Goal: Task Accomplishment & Management: Manage account settings

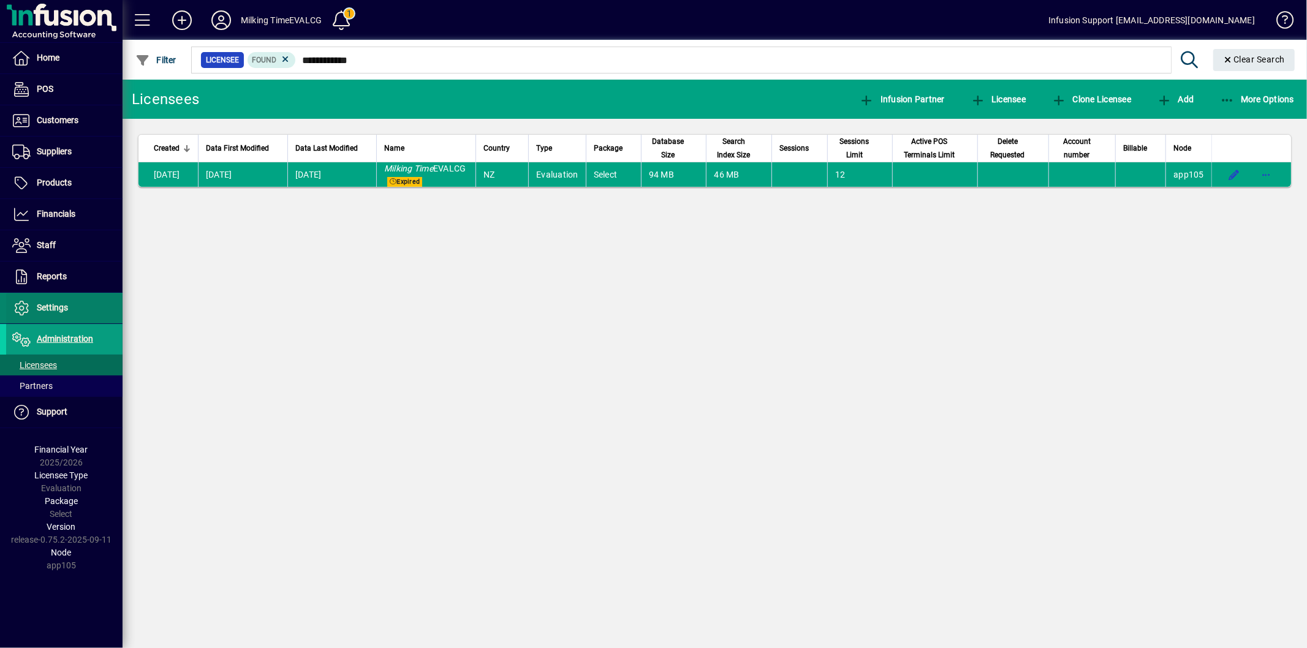
click at [76, 307] on span at bounding box center [64, 307] width 116 height 29
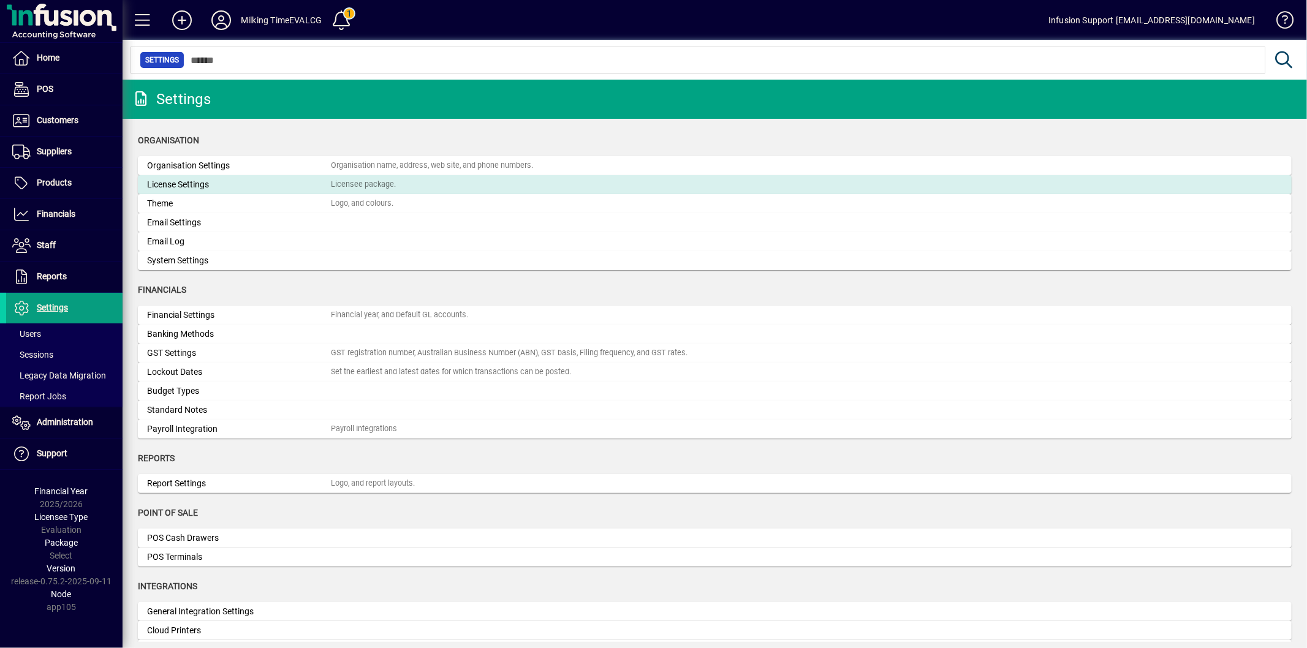
click at [222, 181] on div "License Settings" at bounding box center [239, 184] width 184 height 13
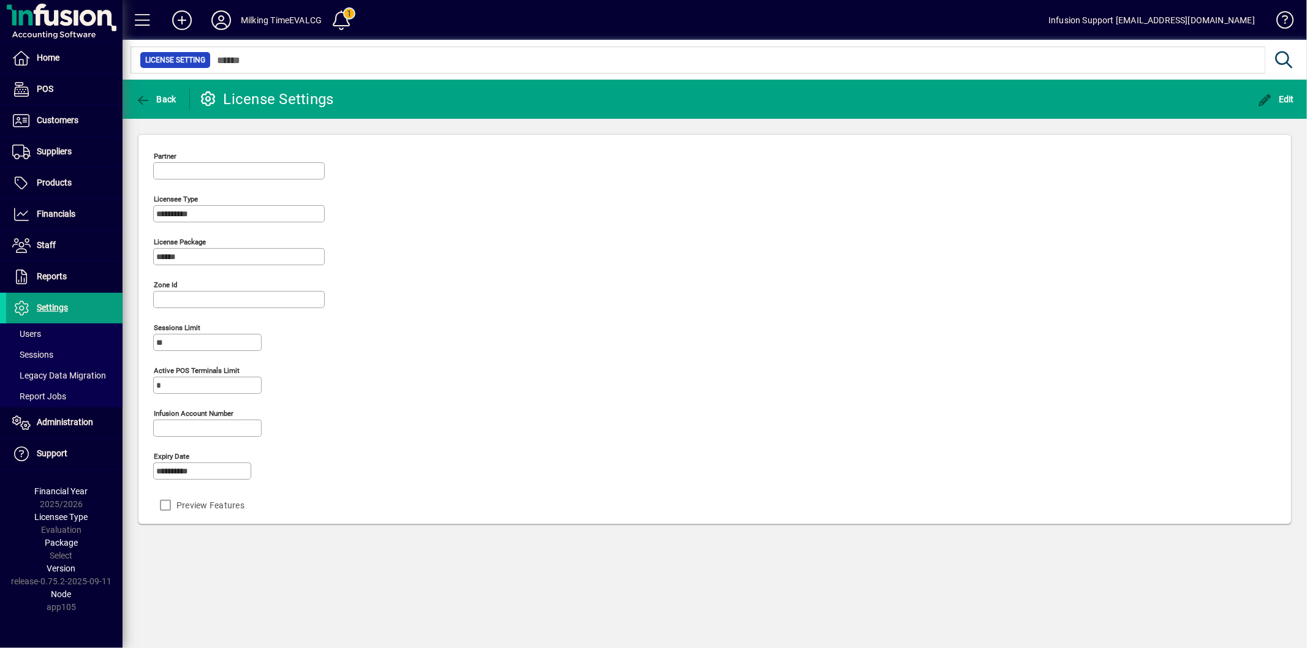
type input "**********"
click at [1271, 91] on span "button" at bounding box center [1276, 99] width 43 height 29
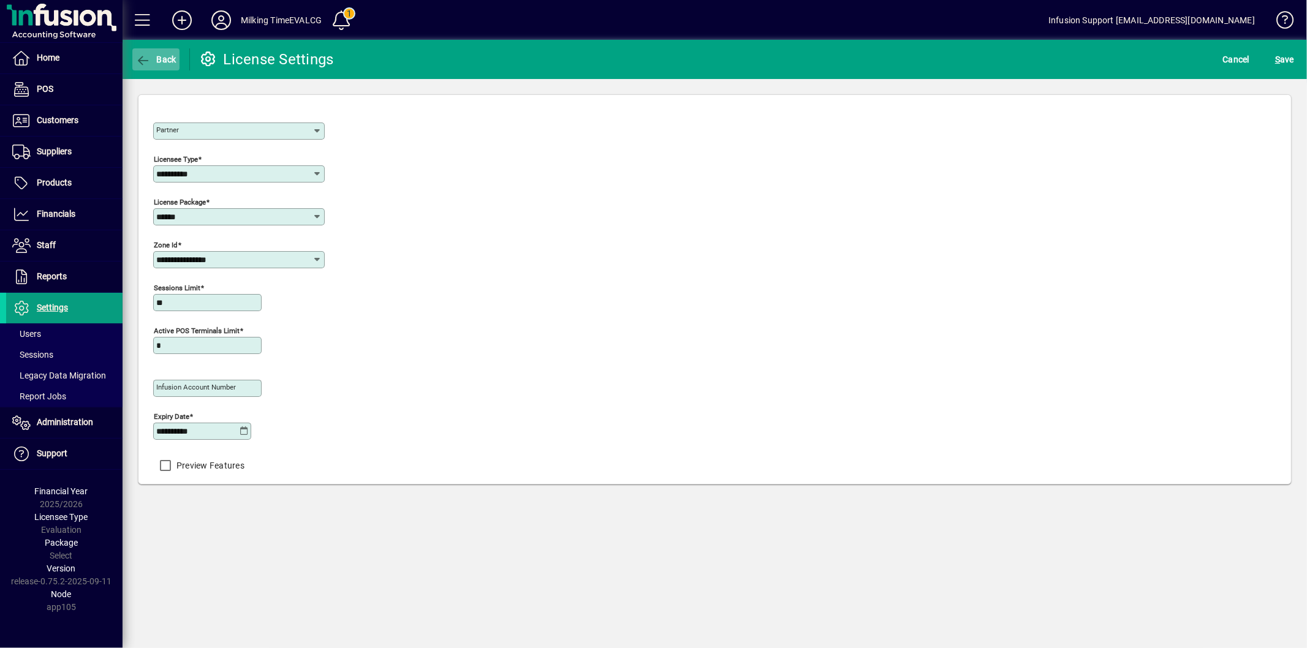
click at [149, 63] on icon "button" at bounding box center [142, 61] width 15 height 12
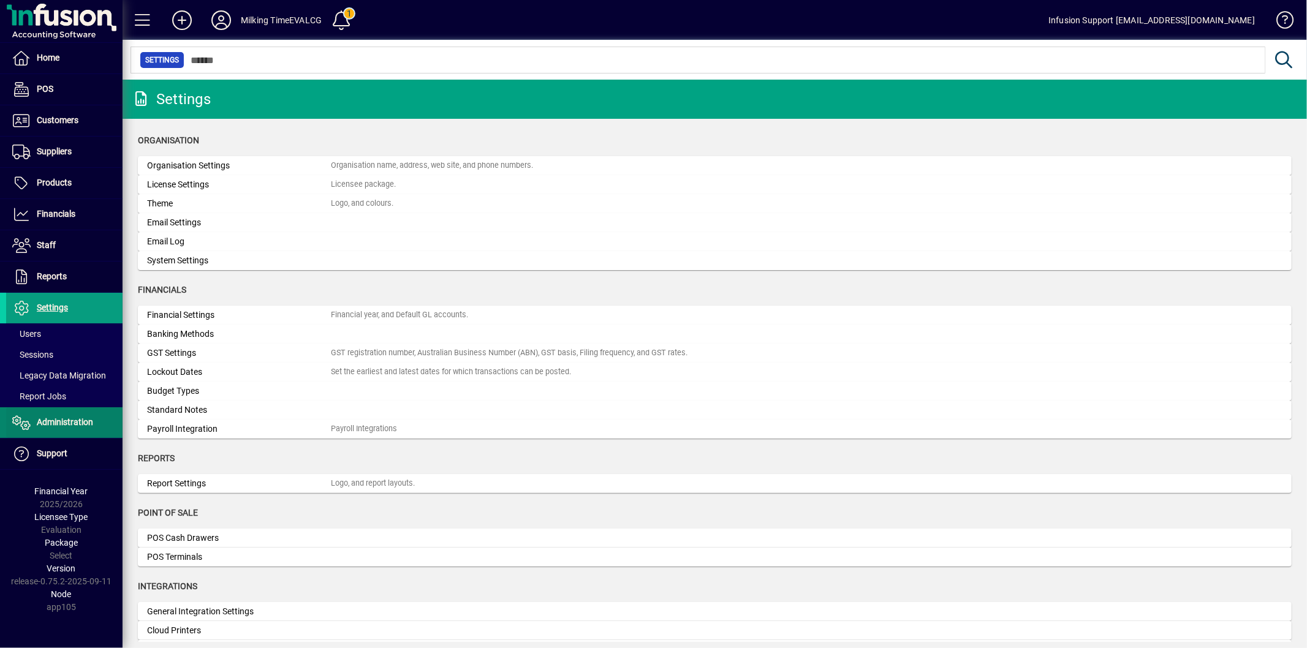
click at [45, 418] on span "Administration" at bounding box center [65, 422] width 56 height 10
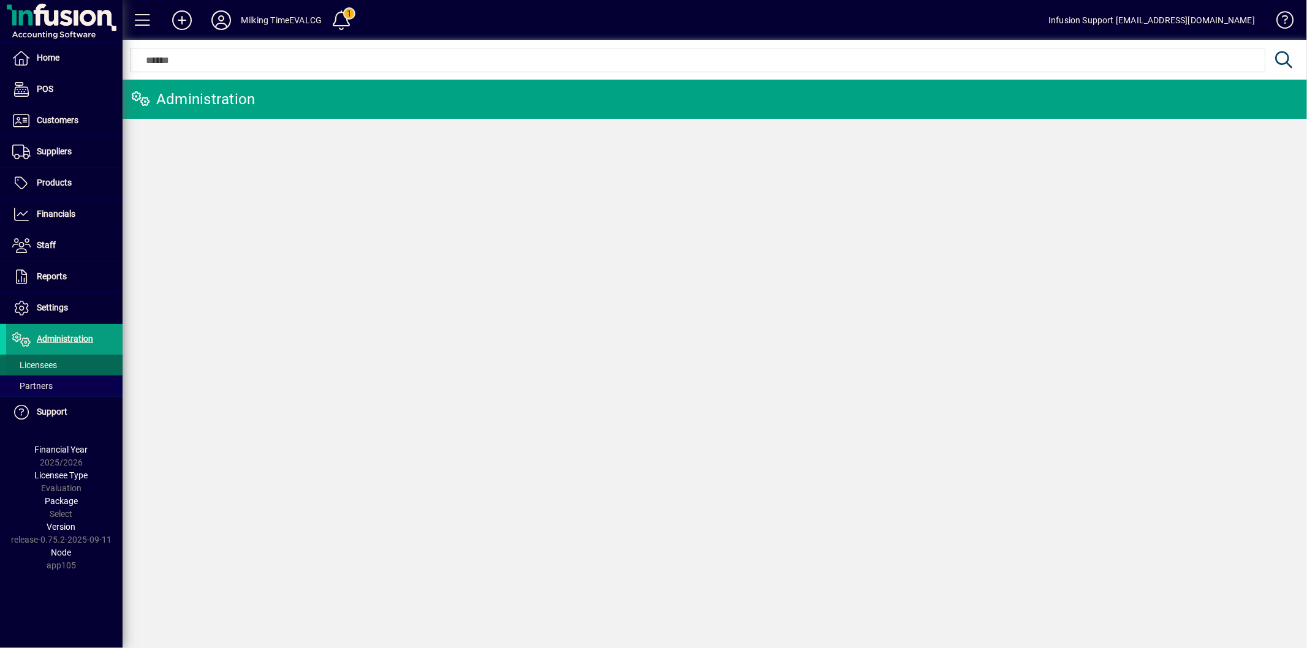
click at [42, 363] on span "Licensees" at bounding box center [34, 365] width 45 height 10
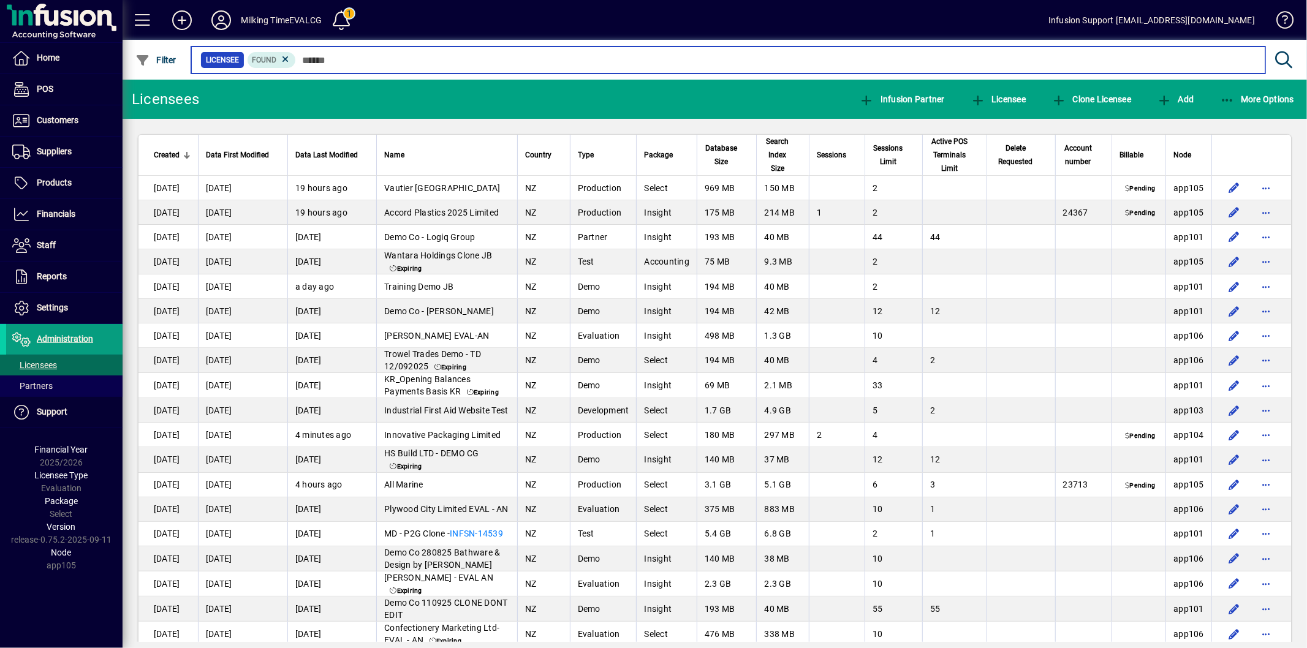
click at [317, 58] on input "text" at bounding box center [775, 59] width 959 height 17
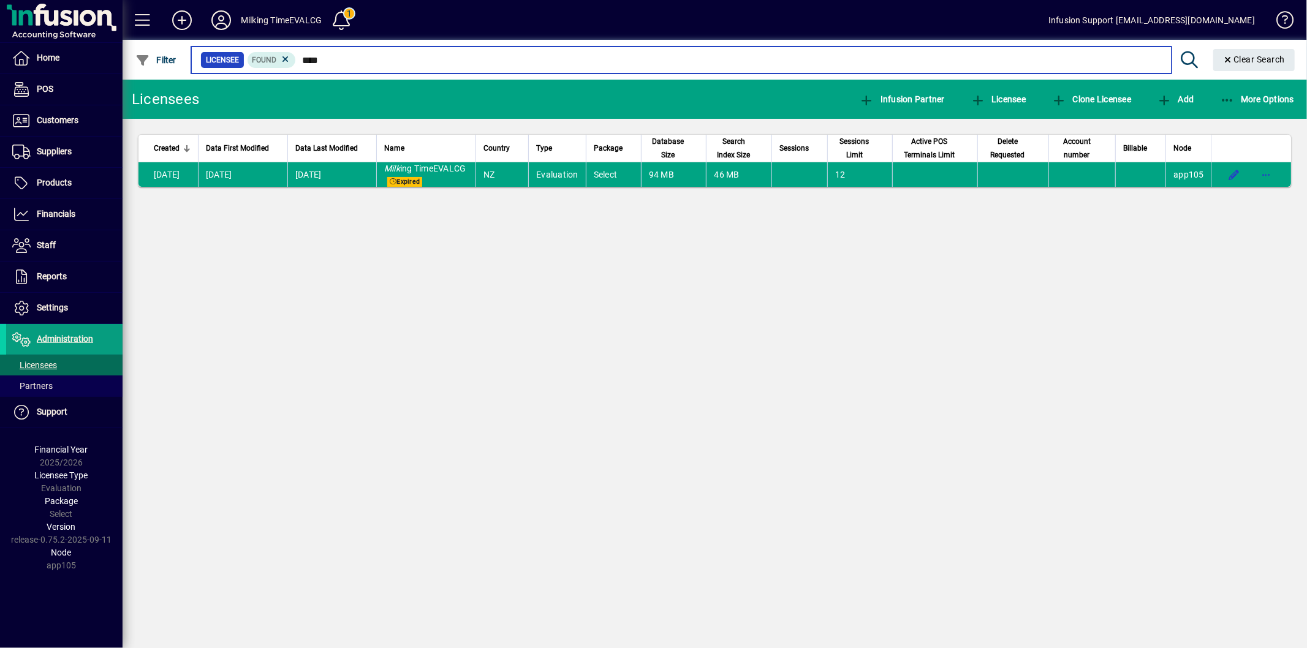
type input "****"
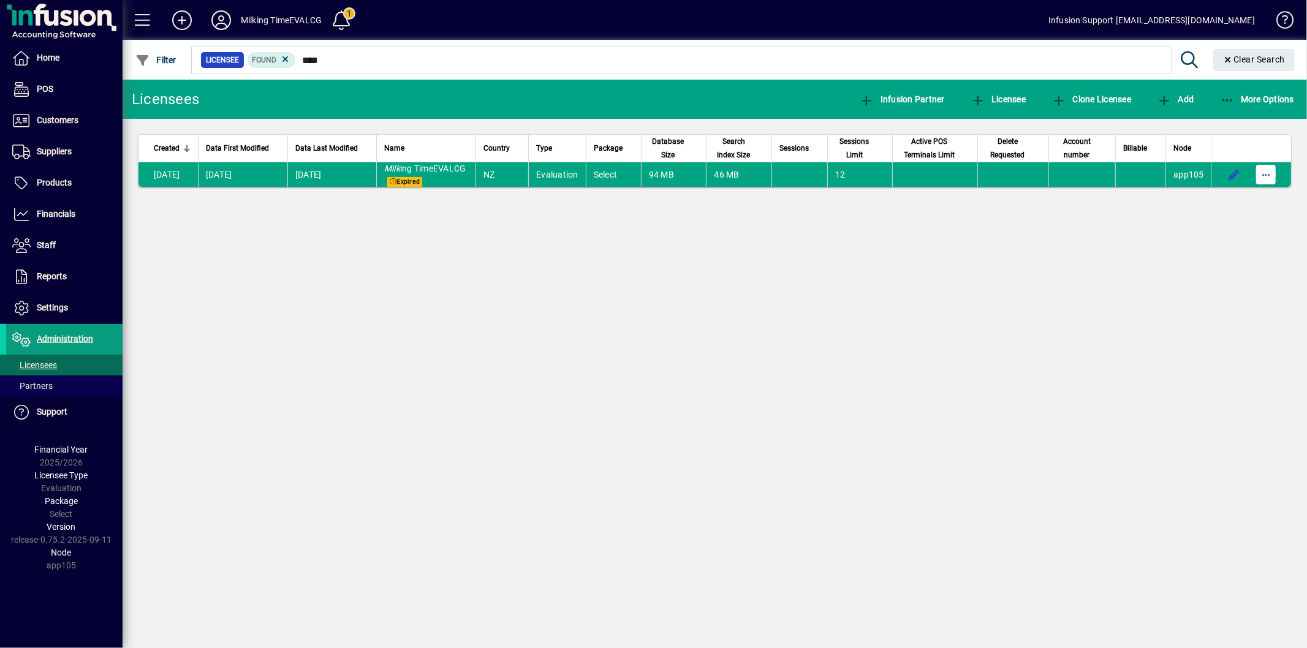
click at [1265, 181] on span "button" at bounding box center [1265, 174] width 29 height 29
click at [1200, 201] on span "Request licensee be deleted" at bounding box center [1202, 207] width 127 height 15
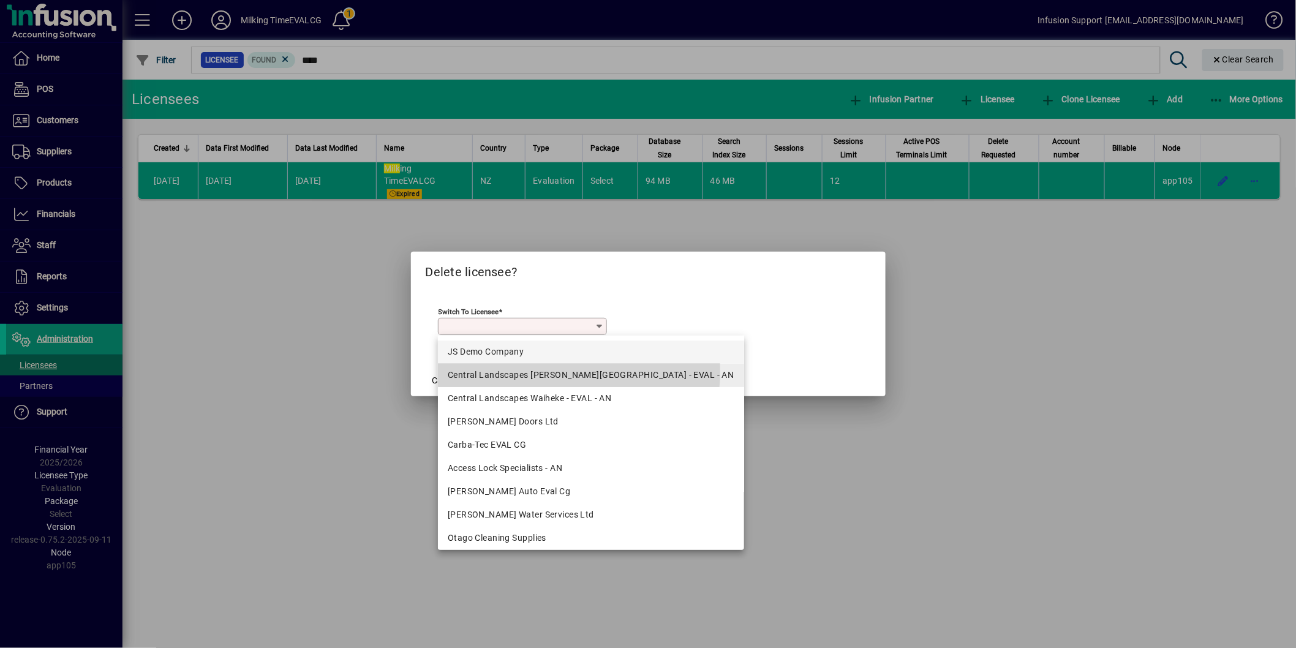
click at [539, 372] on div "Central Landscapes [PERSON_NAME][GEOGRAPHIC_DATA] - EVAL - AN" at bounding box center [591, 375] width 287 height 13
type input "**********"
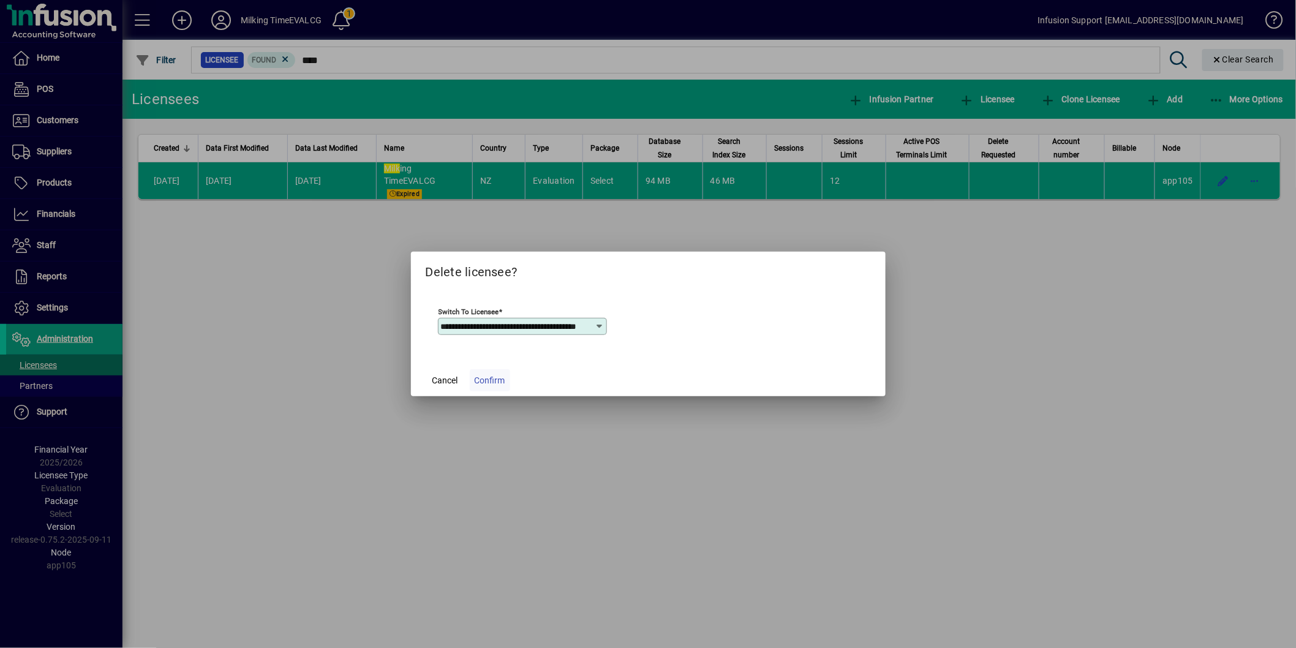
scroll to position [0, 31]
click at [493, 384] on span "Confirm" at bounding box center [490, 380] width 31 height 13
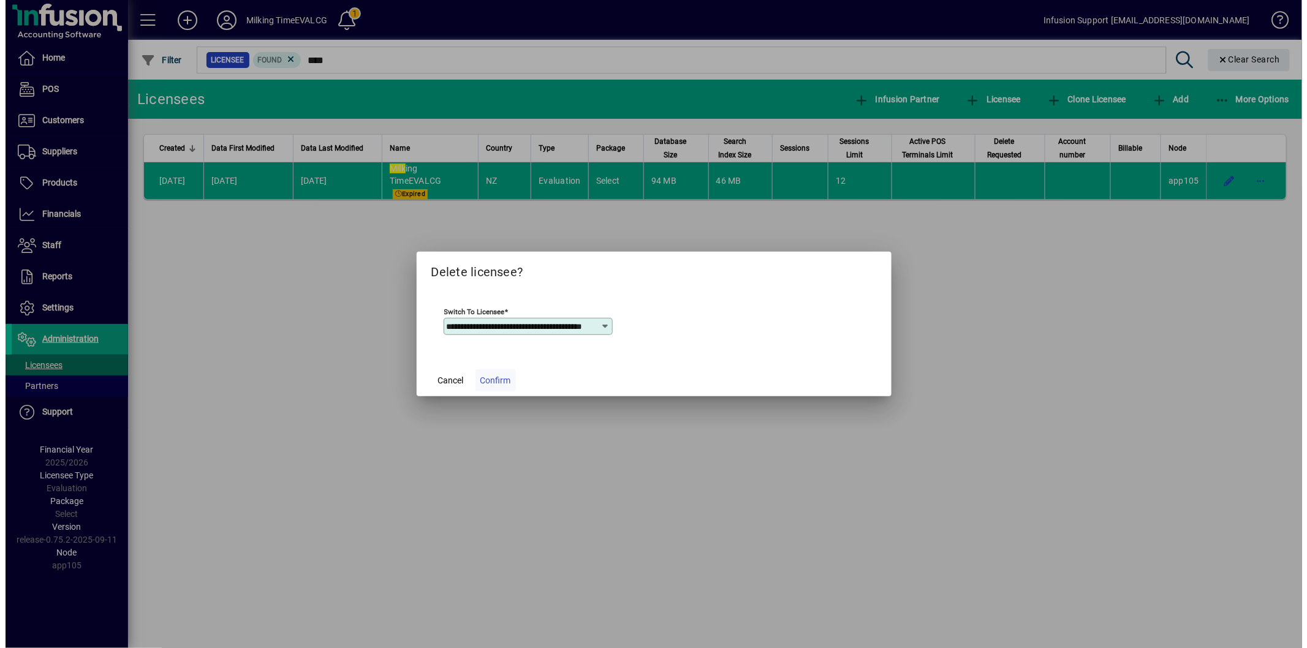
scroll to position [0, 0]
